Goal: Information Seeking & Learning: Understand process/instructions

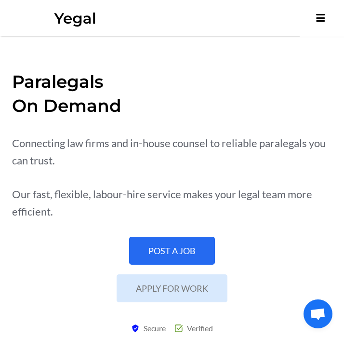
click at [319, 19] on icon at bounding box center [320, 18] width 9 height 14
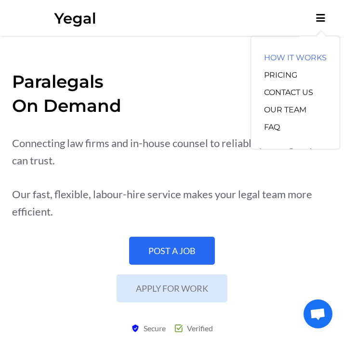
click at [287, 62] on link "How It Works" at bounding box center [295, 57] width 63 height 17
drag, startPoint x: 310, startPoint y: 68, endPoint x: 312, endPoint y: 95, distance: 26.5
click at [312, 95] on ul "How It Works Pricing Contact Us Our Team FAQ" at bounding box center [296, 93] width 88 height 112
click at [304, 80] on li "Pricing" at bounding box center [295, 75] width 63 height 17
click at [279, 67] on link "Pricing" at bounding box center [280, 75] width 33 height 17
